Goal: Information Seeking & Learning: Learn about a topic

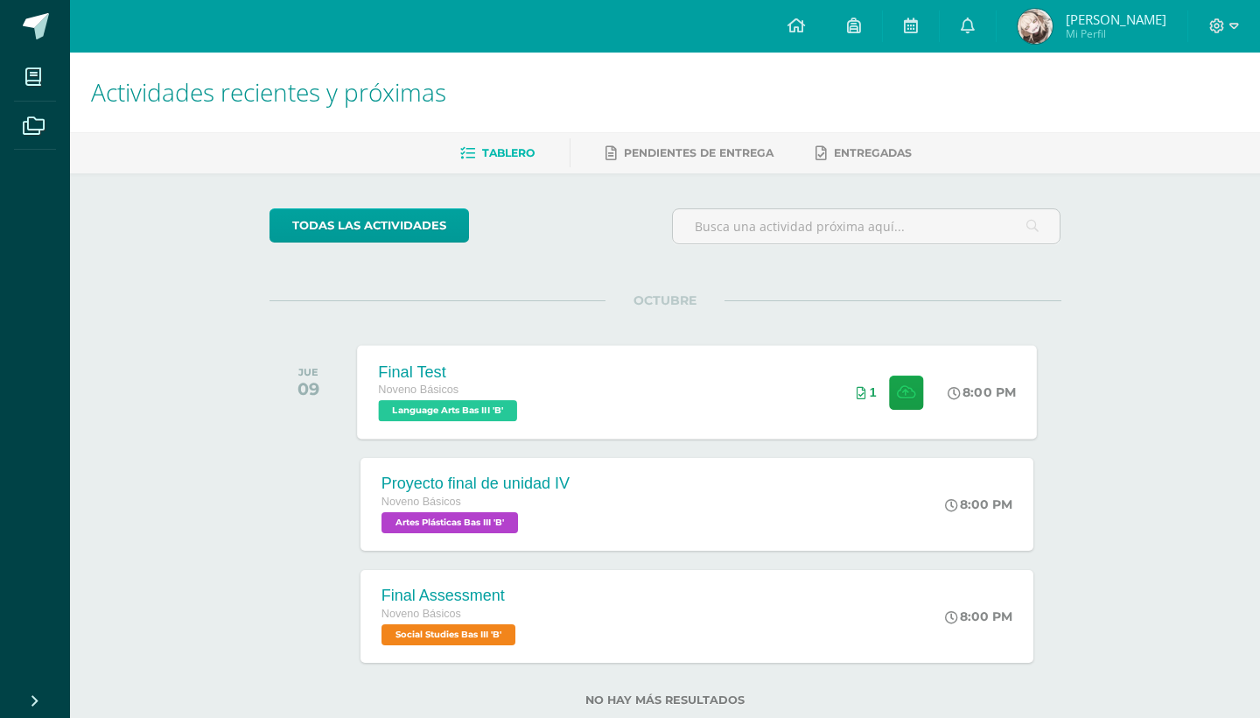
click at [793, 369] on div "Final Test Noveno Básicos Language Arts Bas III 'B' 8:00 PM 1 Final Test Langua…" at bounding box center [697, 392] width 680 height 94
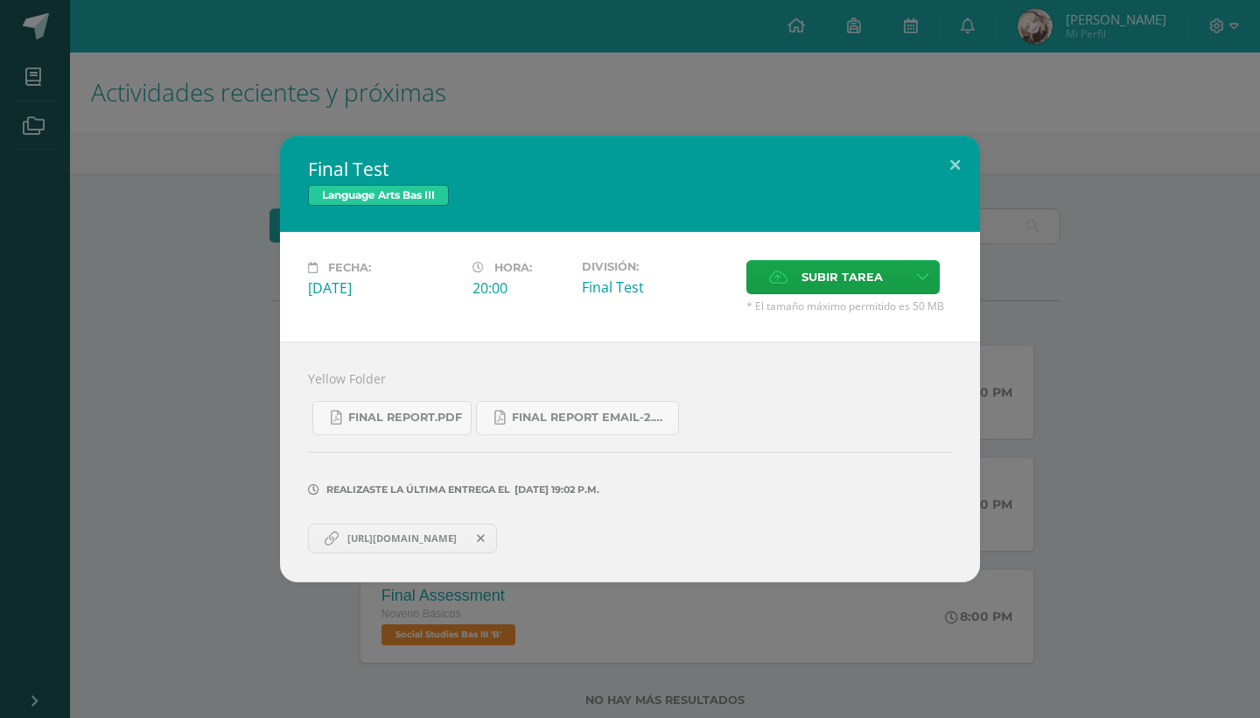
click at [339, 1] on div "Final Test Language Arts Bas III Fecha: [DATE] Hora: 20:00 División: Subir tare…" at bounding box center [630, 359] width 1260 height 718
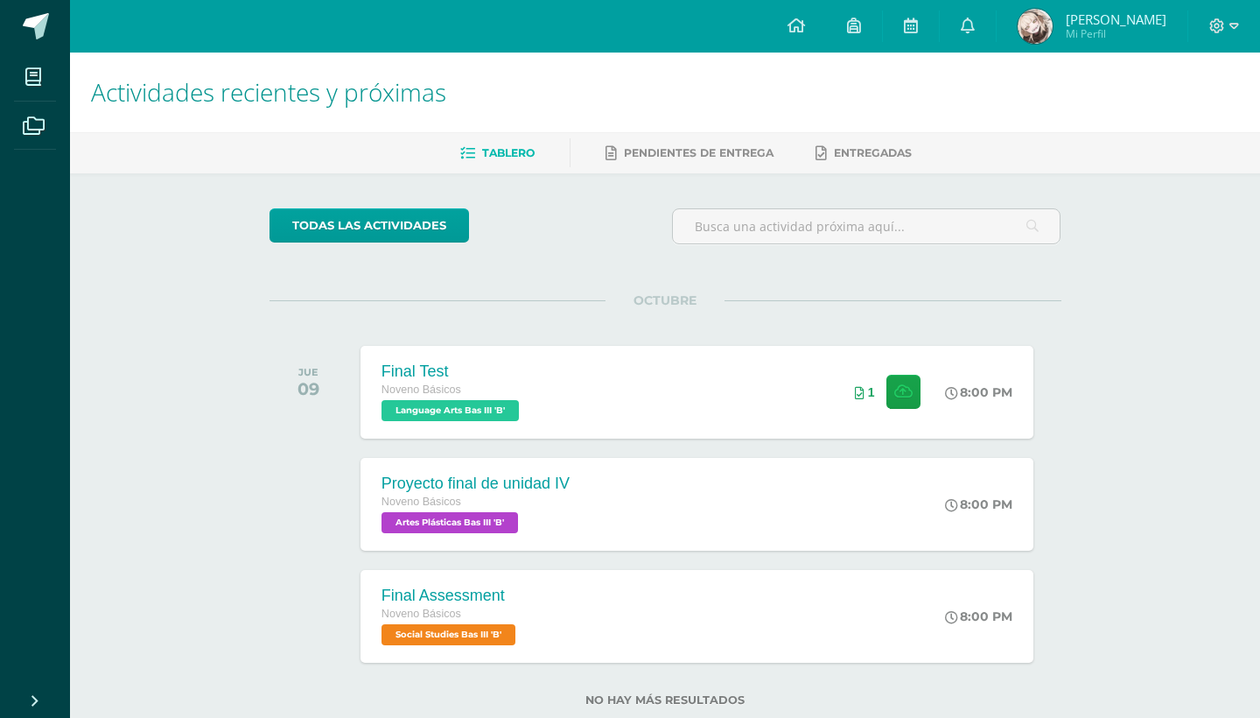
click at [591, 210] on div "todas las Actividades" at bounding box center [431, 233] width 336 height 50
click at [580, 239] on div "todas las Actividades" at bounding box center [431, 233] width 336 height 50
click at [572, 267] on div "todas las Actividades No tienes actividades Échale un vistazo a los demás perío…" at bounding box center [666, 467] width 862 height 589
click at [585, 263] on div "todas las Actividades No tienes actividades Échale un vistazo a los demás perío…" at bounding box center [666, 467] width 862 height 589
click at [586, 241] on div "todas las Actividades" at bounding box center [431, 233] width 336 height 50
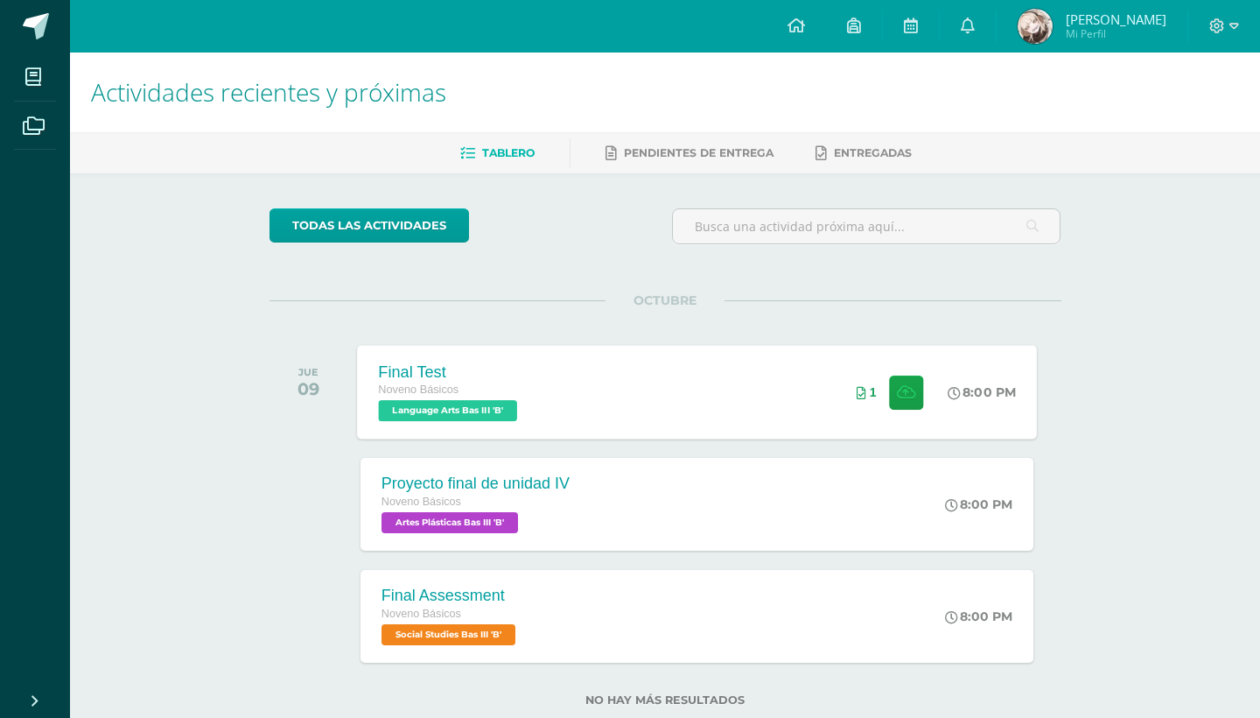
click at [860, 395] on icon at bounding box center [862, 393] width 10 height 12
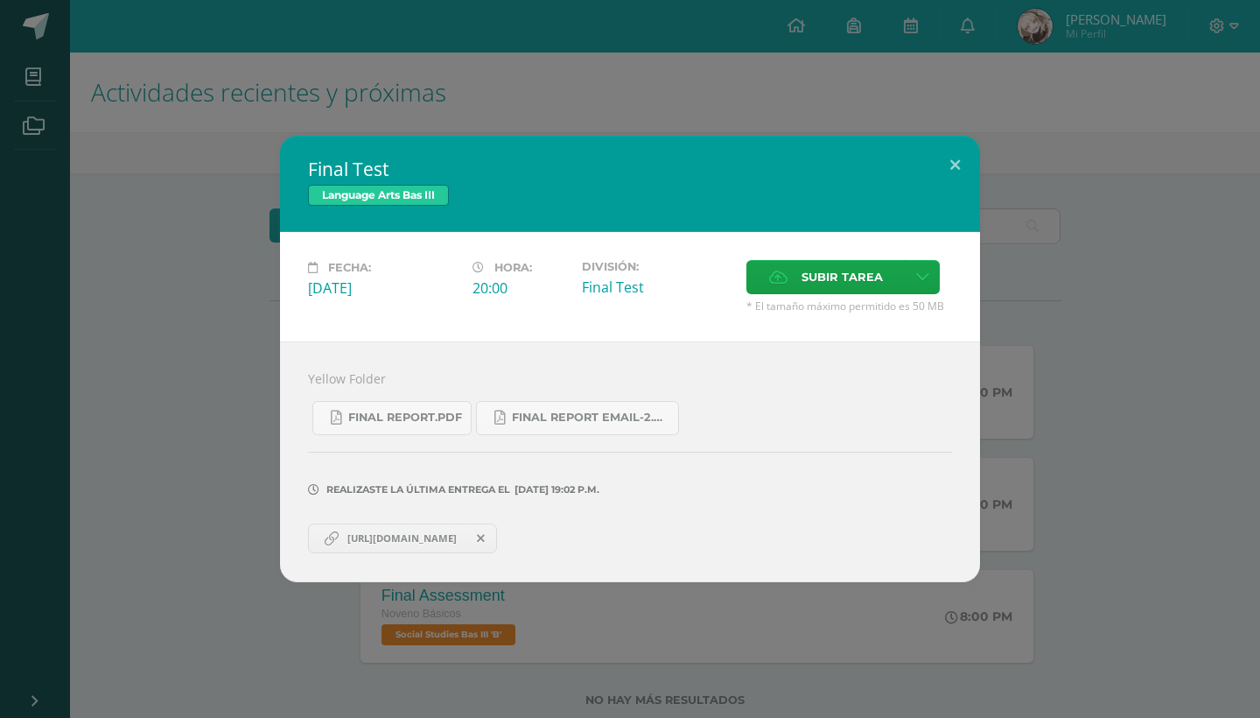
click at [952, 109] on div "Final Test Language Arts Bas III Fecha: [DATE] Hora: 20:00 División: Subir tare…" at bounding box center [630, 359] width 1260 height 718
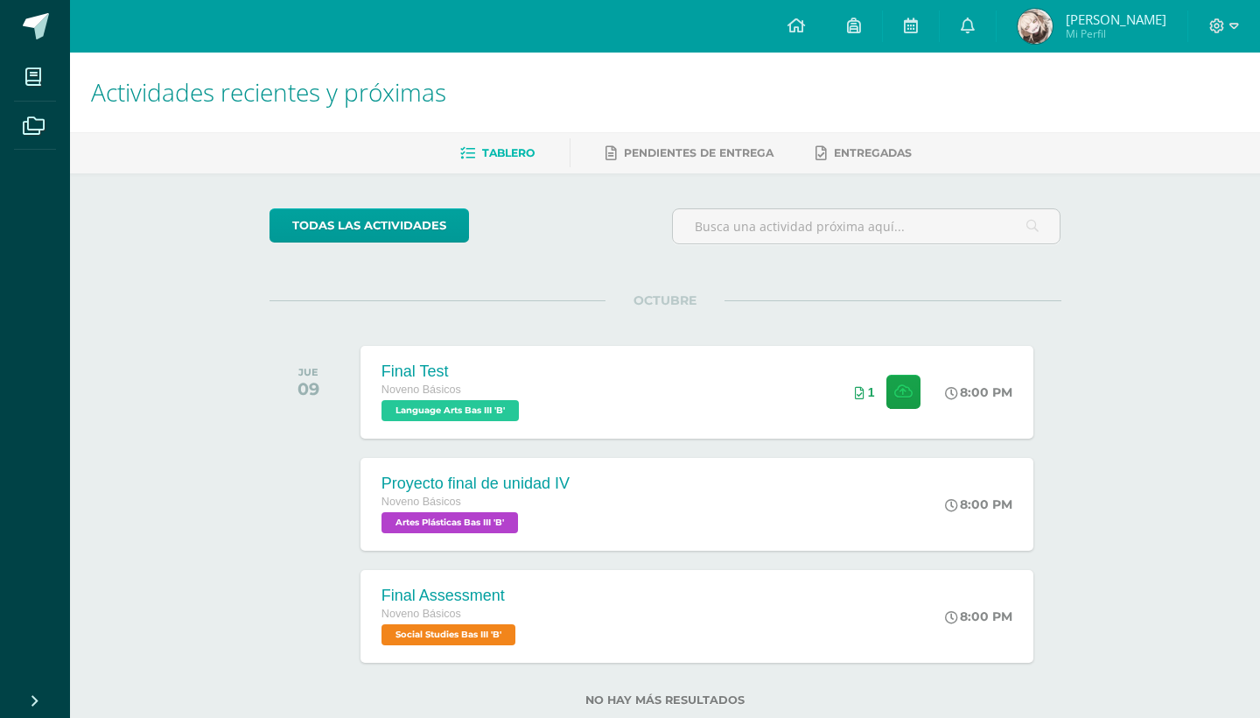
drag, startPoint x: 590, startPoint y: 19, endPoint x: 566, endPoint y: 240, distance: 221.8
click at [566, 240] on div "todas las Actividades" at bounding box center [431, 233] width 336 height 50
click at [575, 242] on div "todas las Actividades" at bounding box center [431, 233] width 336 height 50
click at [578, 236] on div "todas las Actividades" at bounding box center [431, 233] width 336 height 50
click at [744, 400] on div "Final Test Noveno Básicos Language Arts Bas III 'B' 8:00 PM 1 Final Test Langua…" at bounding box center [697, 392] width 680 height 94
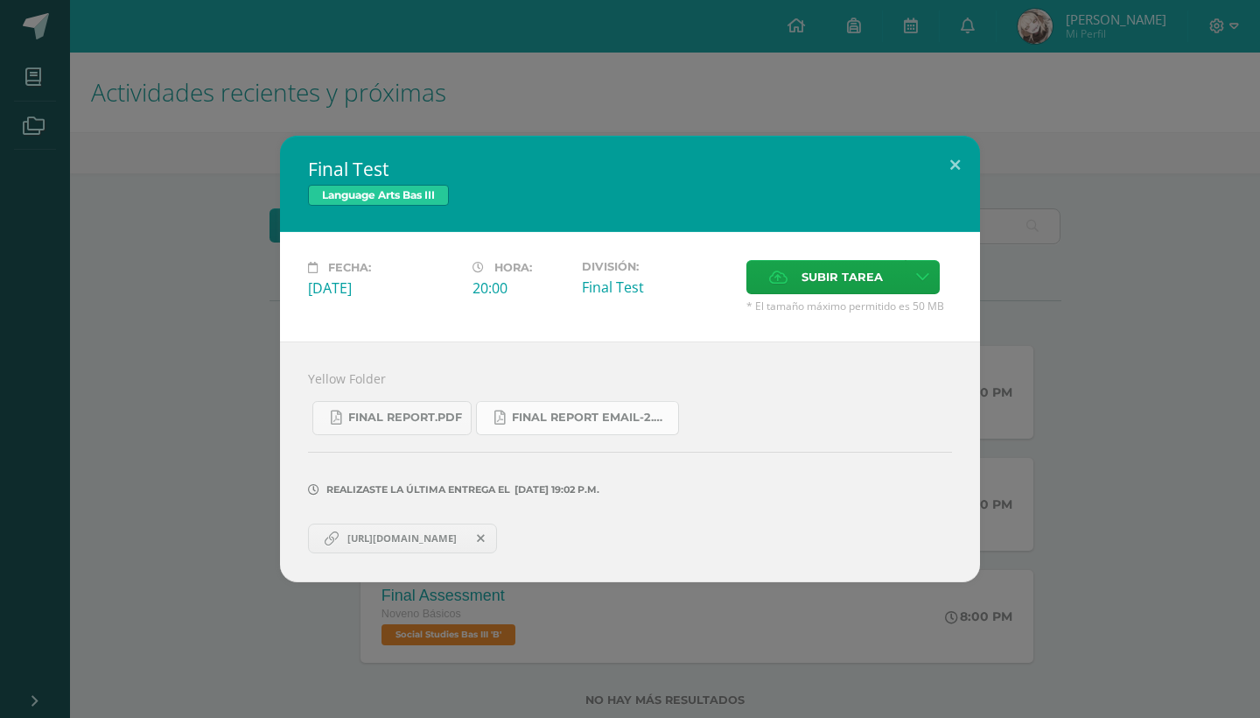
click at [560, 401] on div "Final Report.pdf Final Report Email-2.pdf" at bounding box center [630, 411] width 644 height 48
click at [553, 411] on span "Final Report Email-2.pdf" at bounding box center [591, 417] width 158 height 14
